Goal: Information Seeking & Learning: Learn about a topic

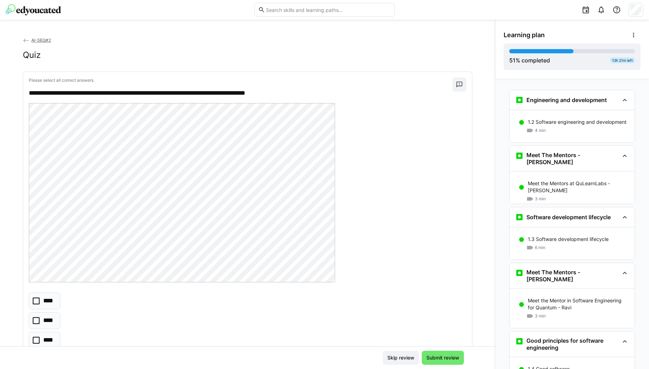
scroll to position [905, 0]
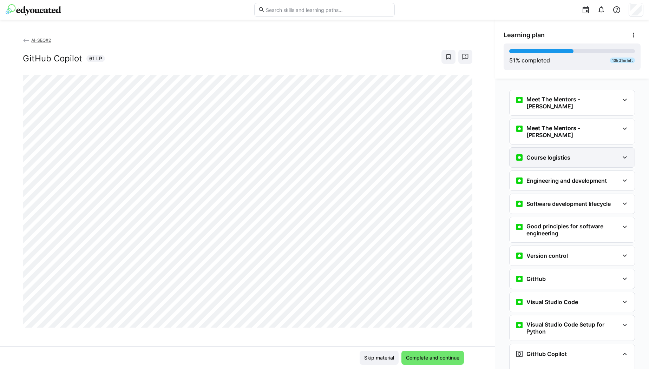
click at [585, 152] on div "Course logistics" at bounding box center [572, 158] width 125 height 20
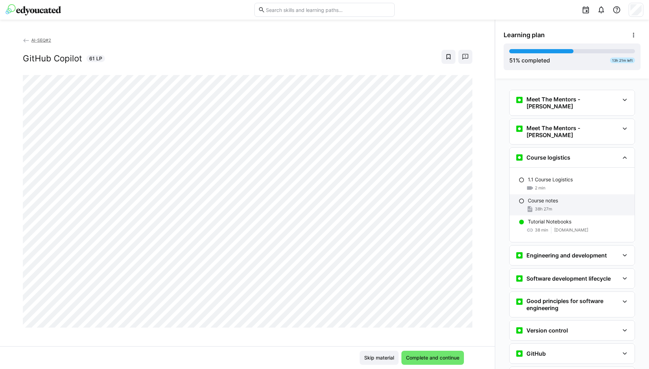
click at [540, 197] on p "Course notes" at bounding box center [543, 200] width 30 height 7
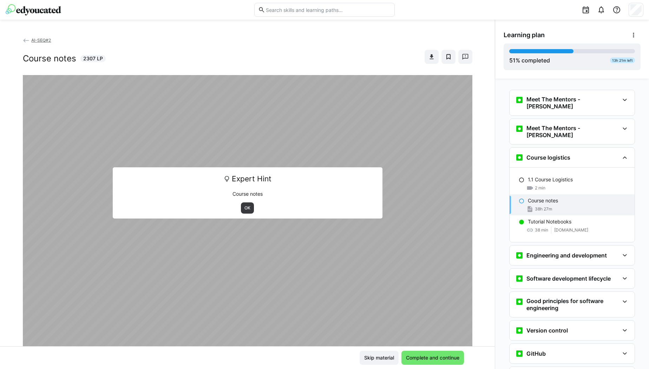
scroll to position [58, 0]
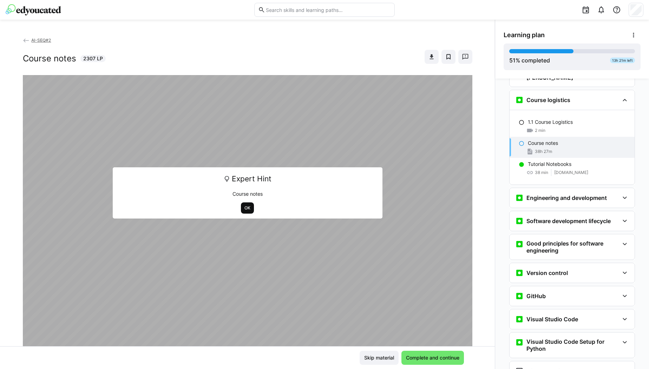
click at [244, 206] on span "OK" at bounding box center [247, 208] width 7 height 6
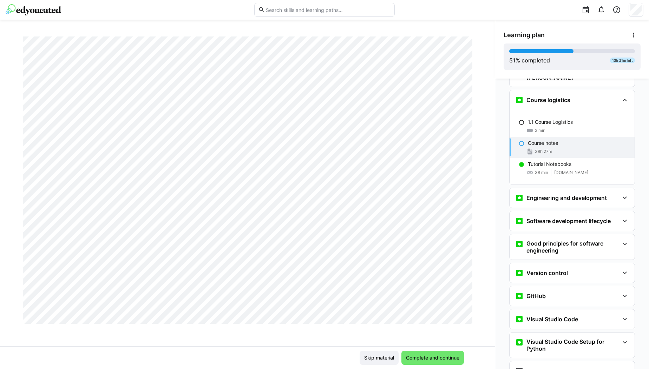
scroll to position [3883, 0]
click at [413, 360] on span "Complete and continue" at bounding box center [432, 358] width 55 height 7
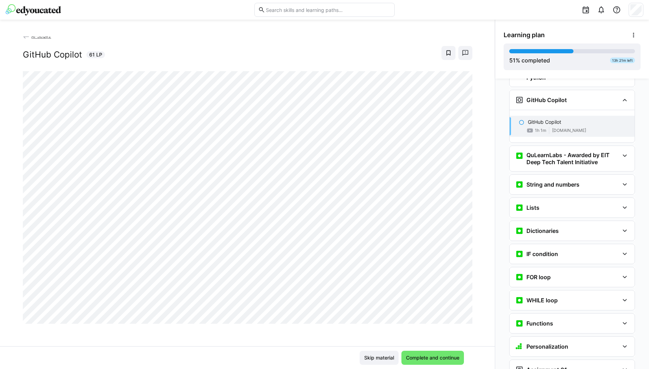
scroll to position [0, 0]
